Goal: Information Seeking & Learning: Learn about a topic

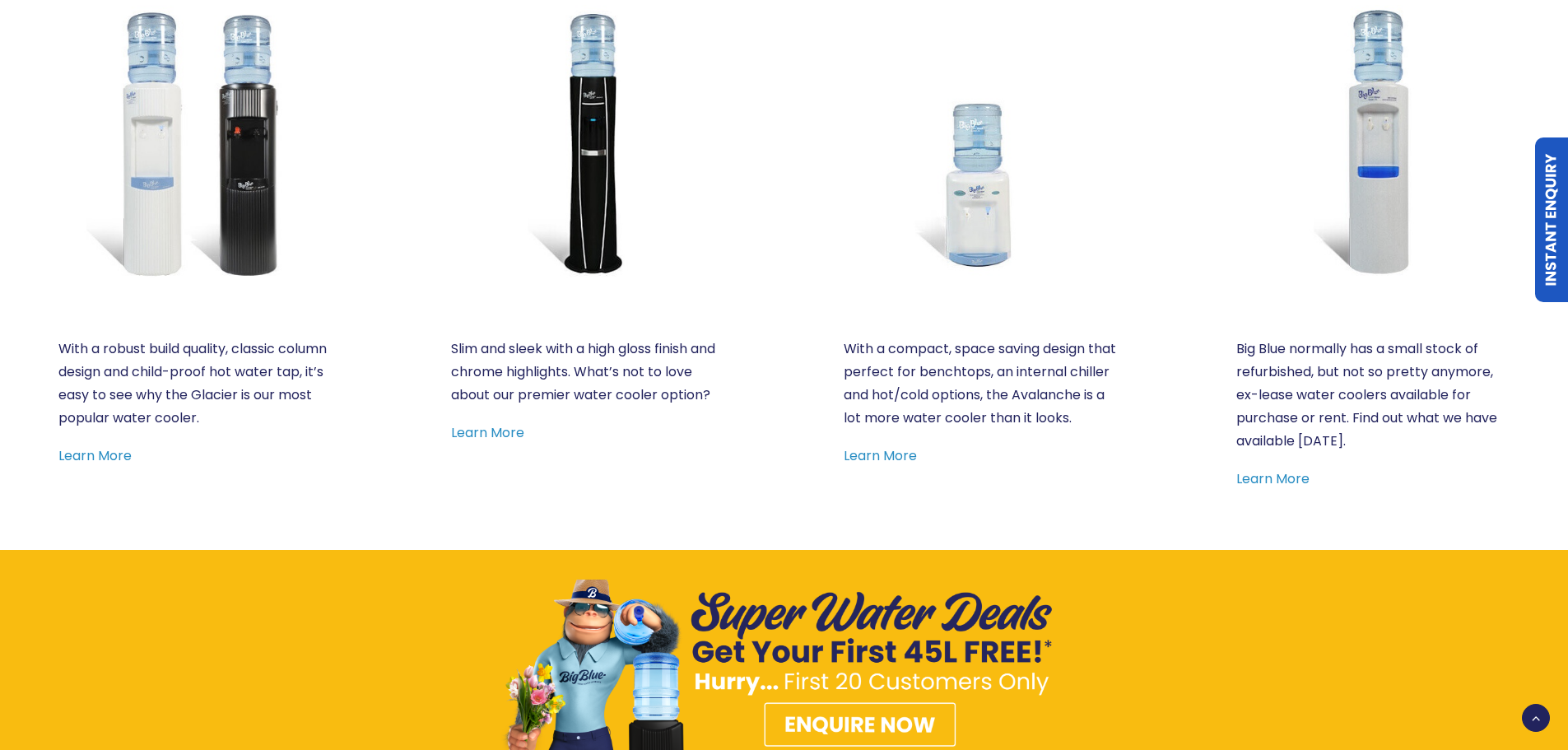
scroll to position [1069, 0]
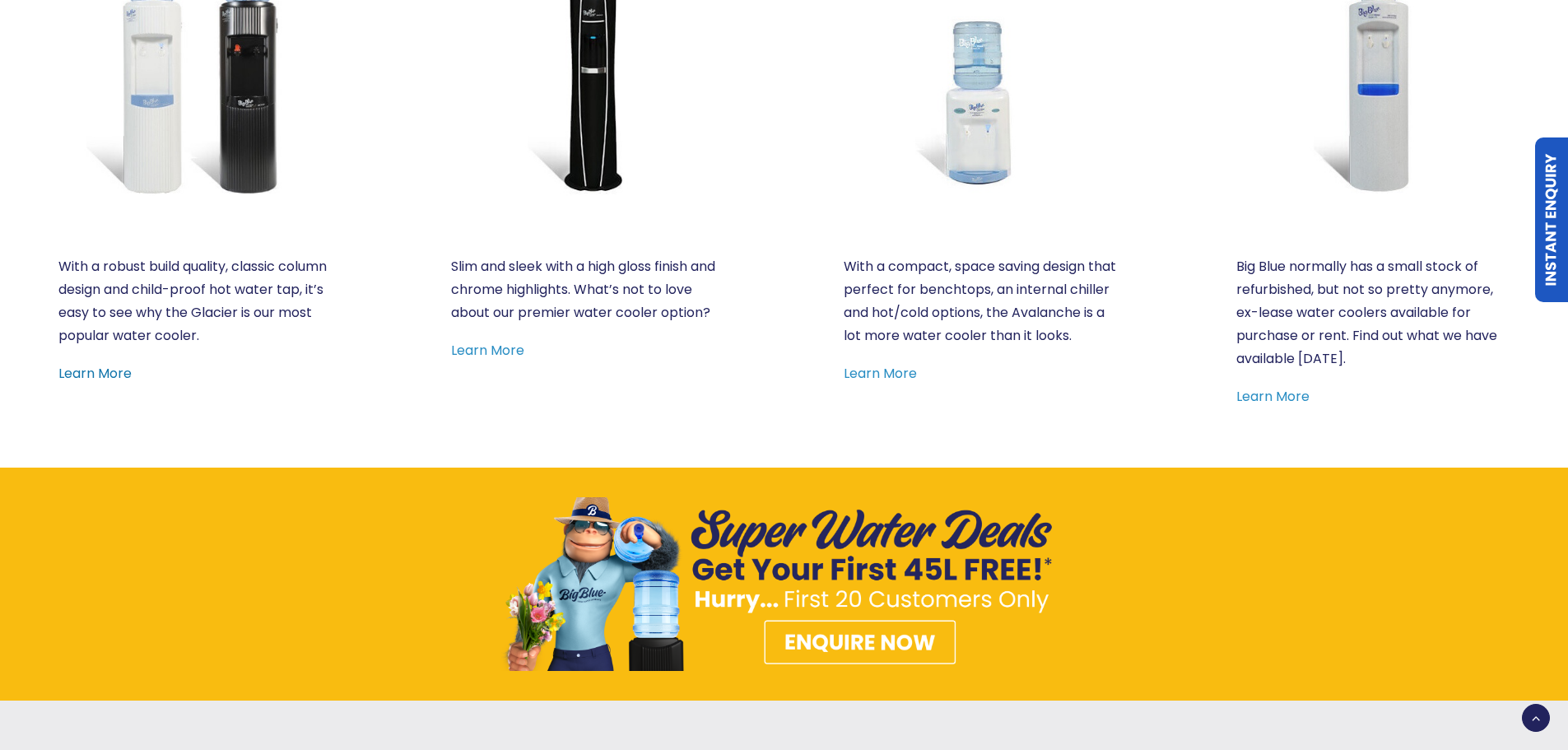
click at [114, 370] on link "Learn More" at bounding box center [95, 373] width 73 height 19
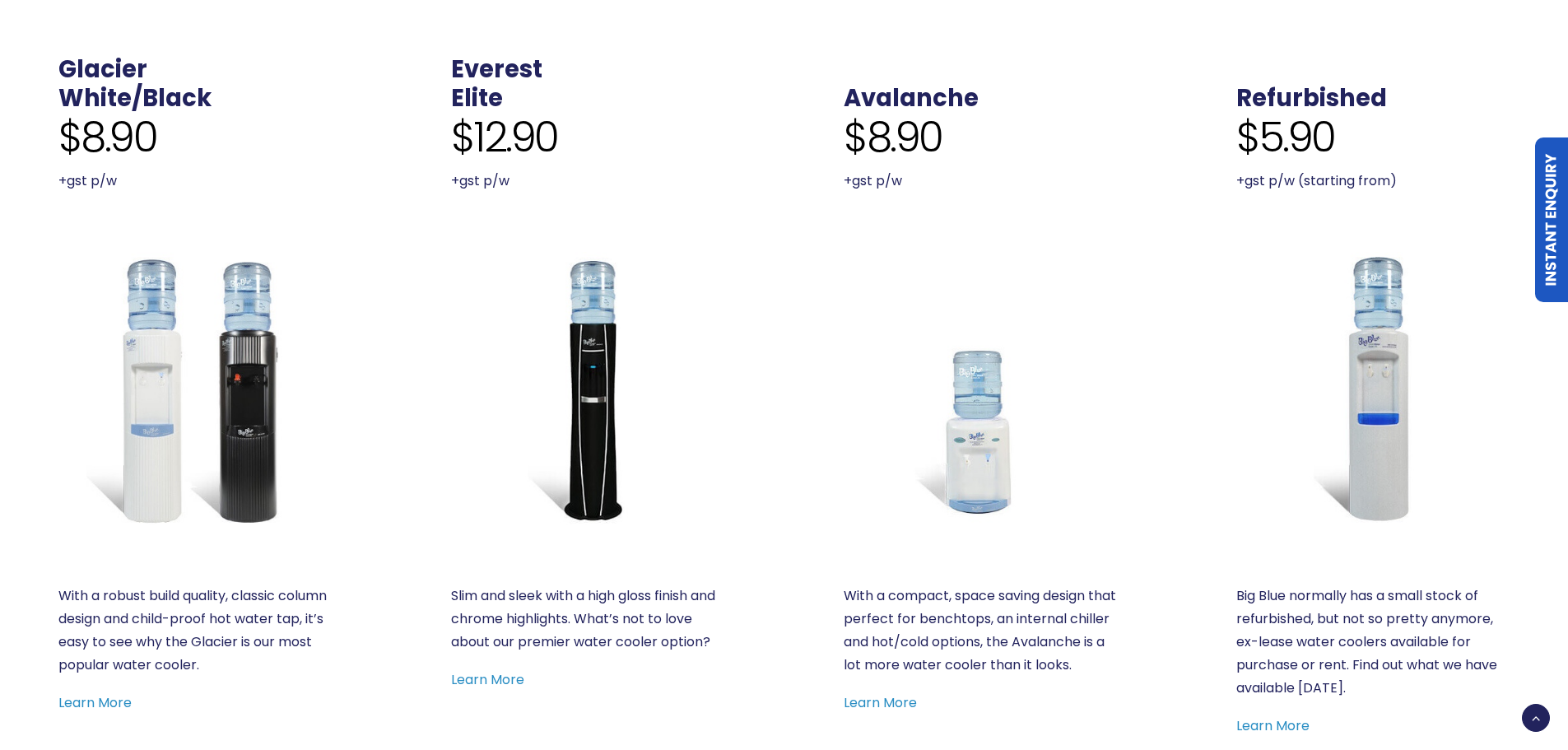
scroll to position [823, 0]
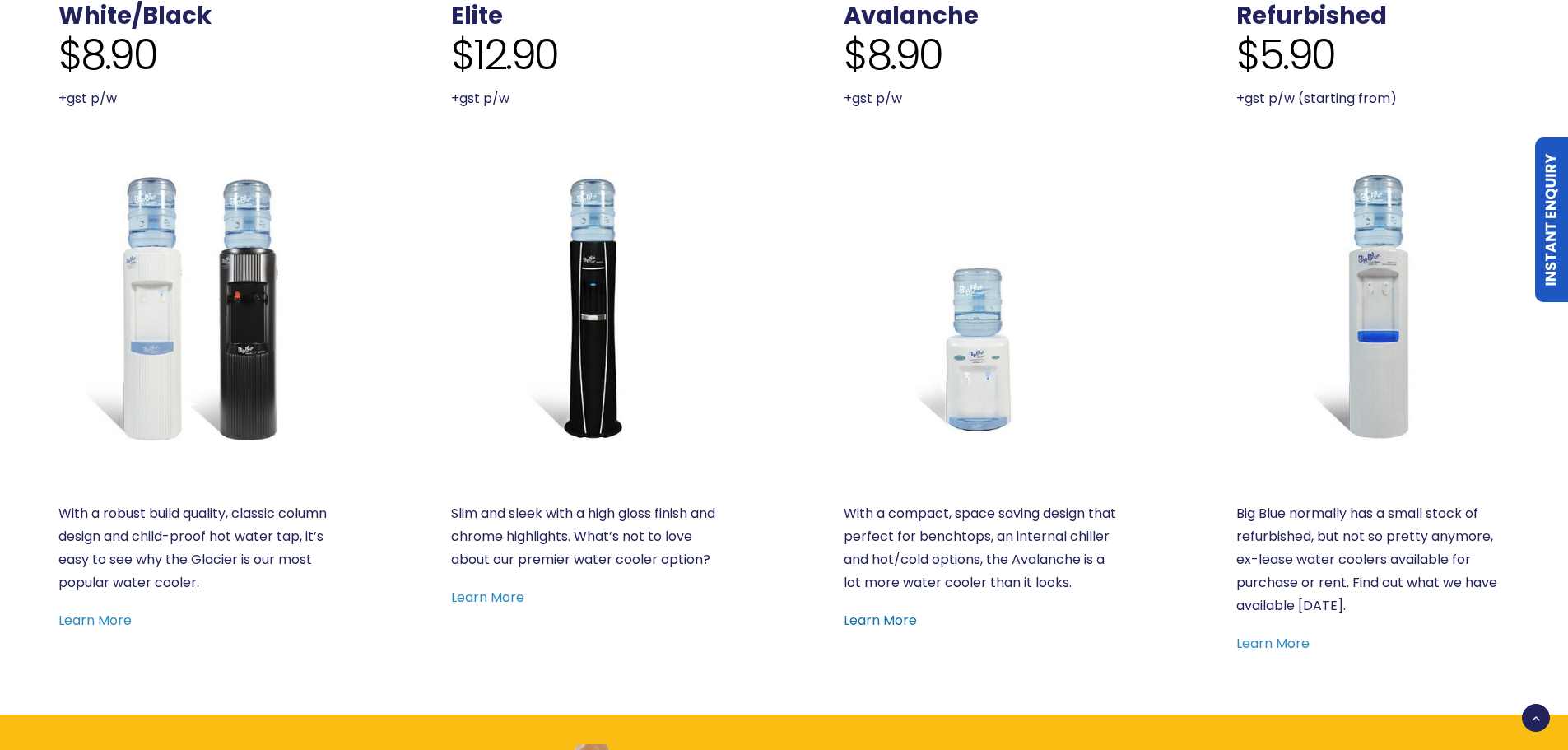
click at [891, 630] on link "Learn More" at bounding box center [880, 620] width 73 height 19
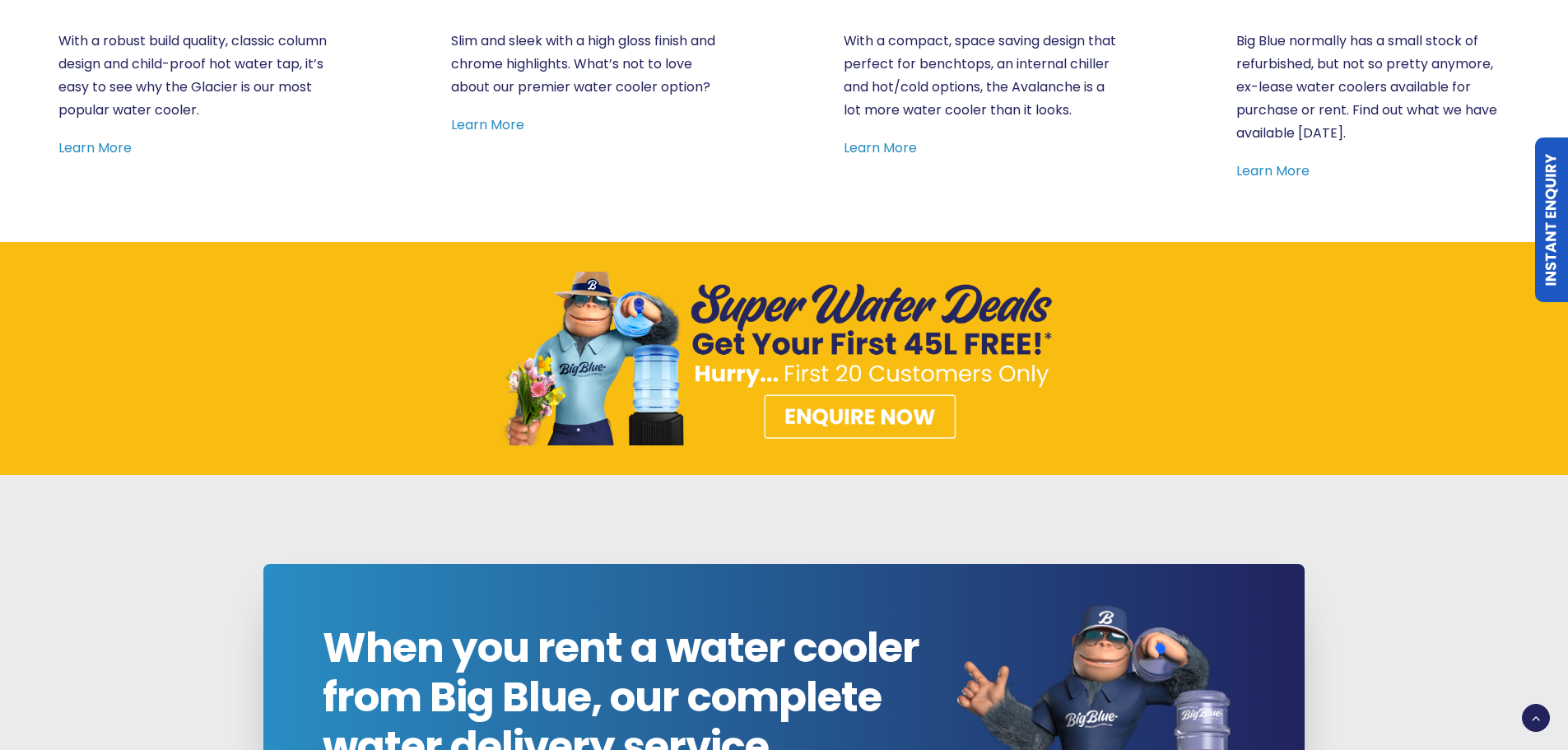
scroll to position [801, 0]
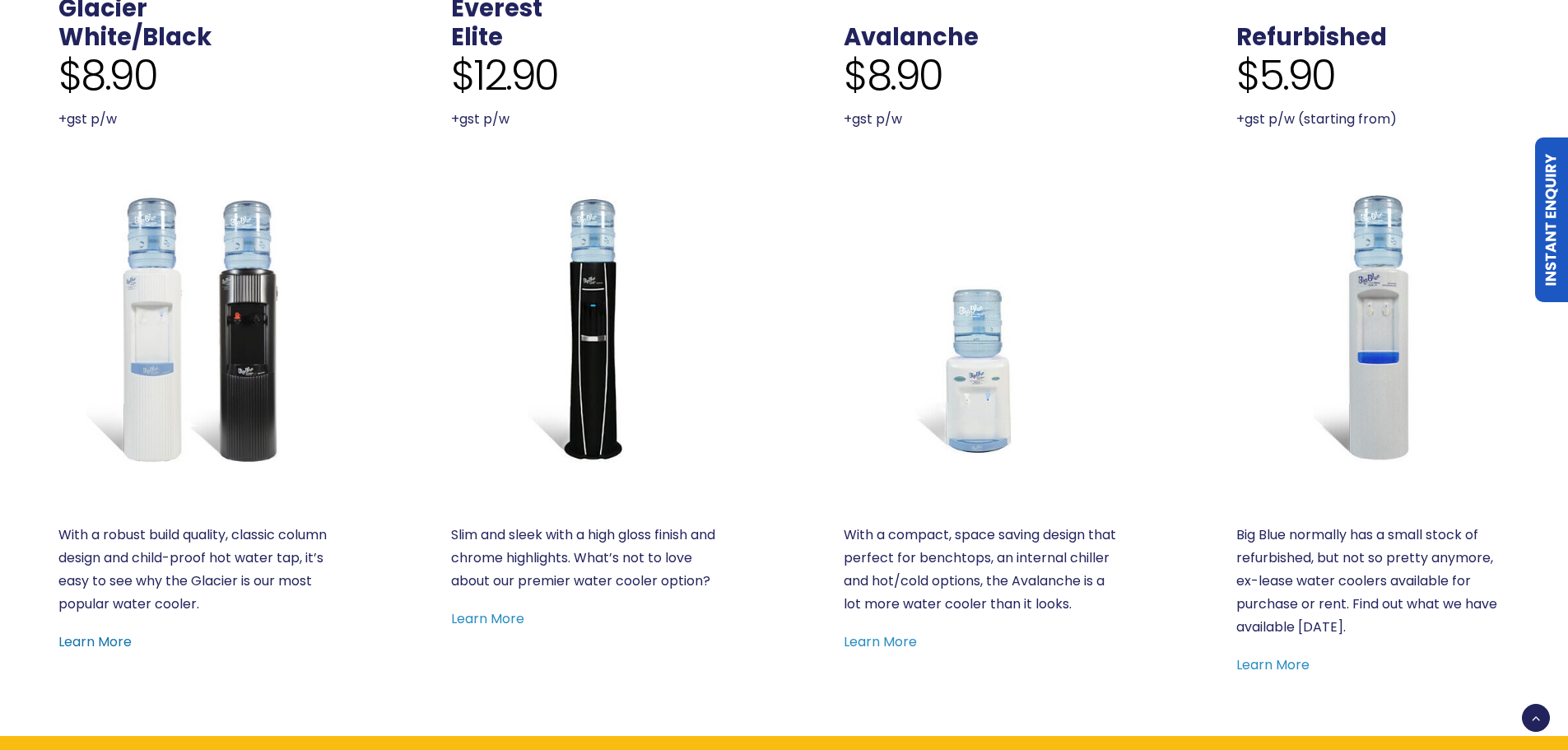
click at [103, 634] on link "Learn More" at bounding box center [95, 642] width 73 height 19
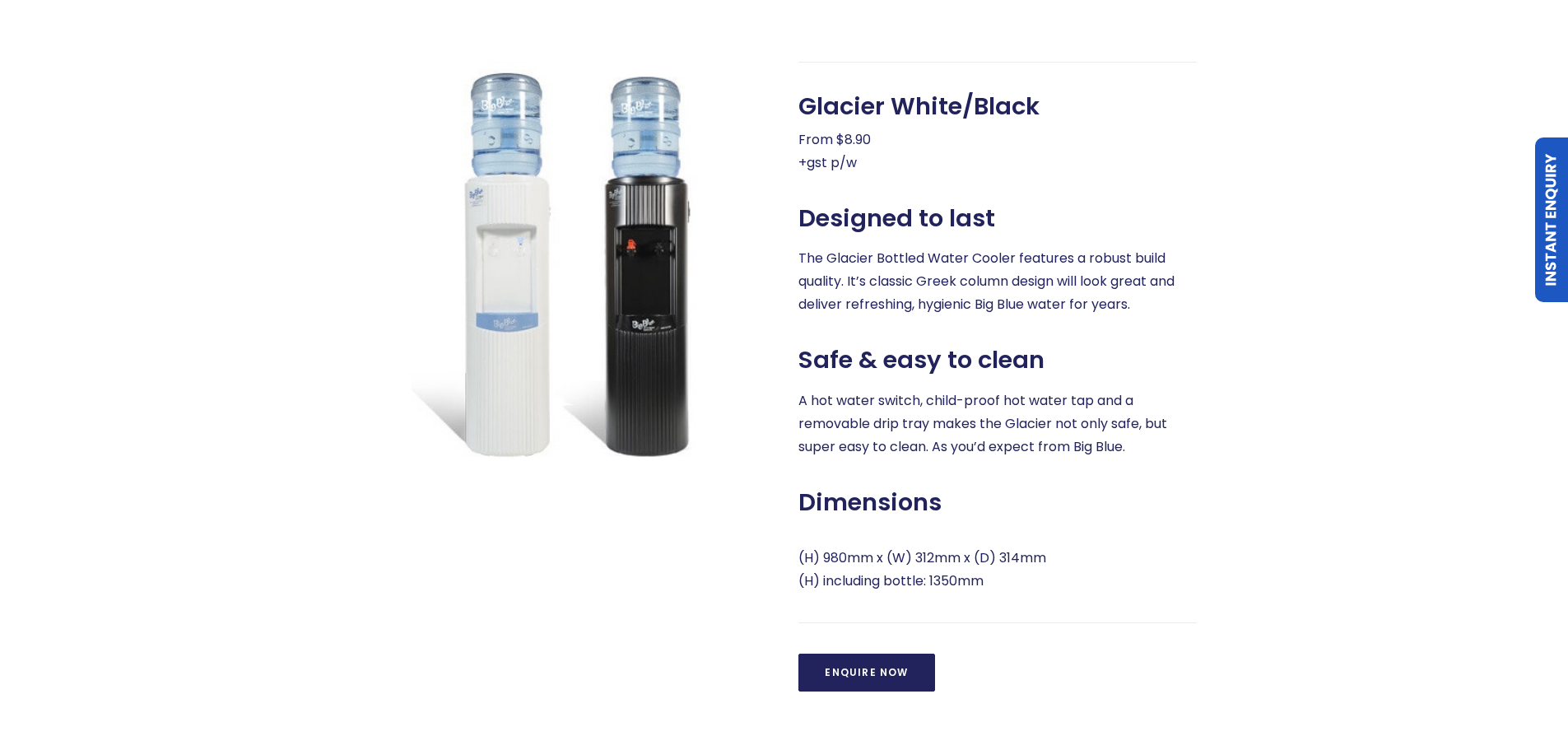
scroll to position [658, 0]
